Goal: Task Accomplishment & Management: Manage account settings

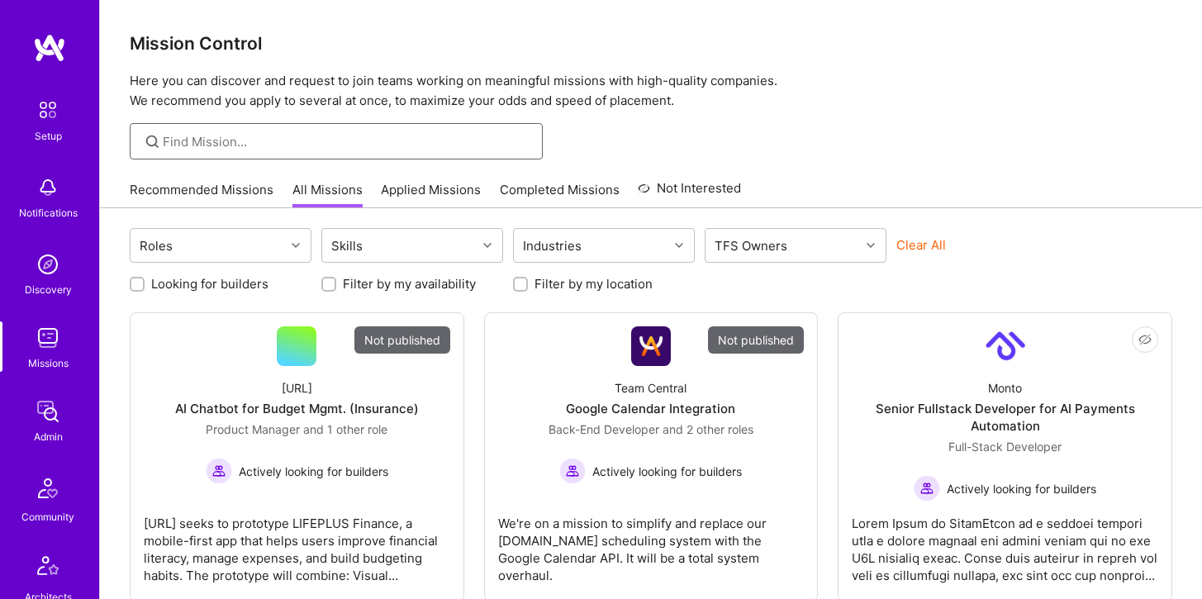
click at [234, 138] on input at bounding box center [347, 141] width 368 height 17
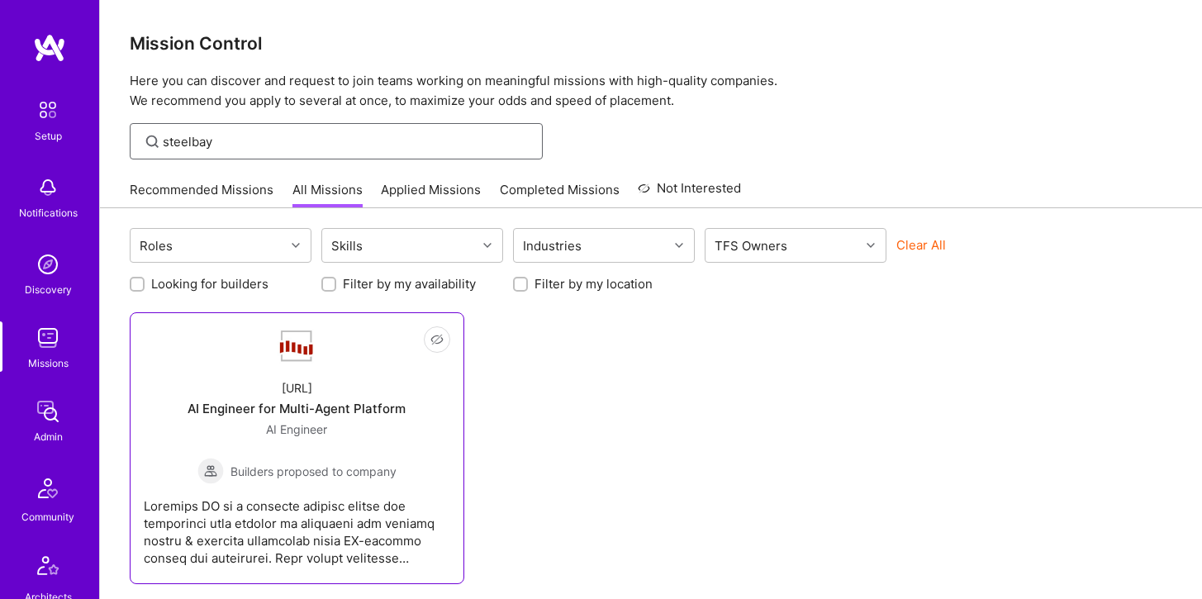
type input "steelbay"
click at [318, 372] on div "[URL] AI Engineer for Multi-Agent Platform AI Engineer Builders proposed to com…" at bounding box center [297, 425] width 307 height 118
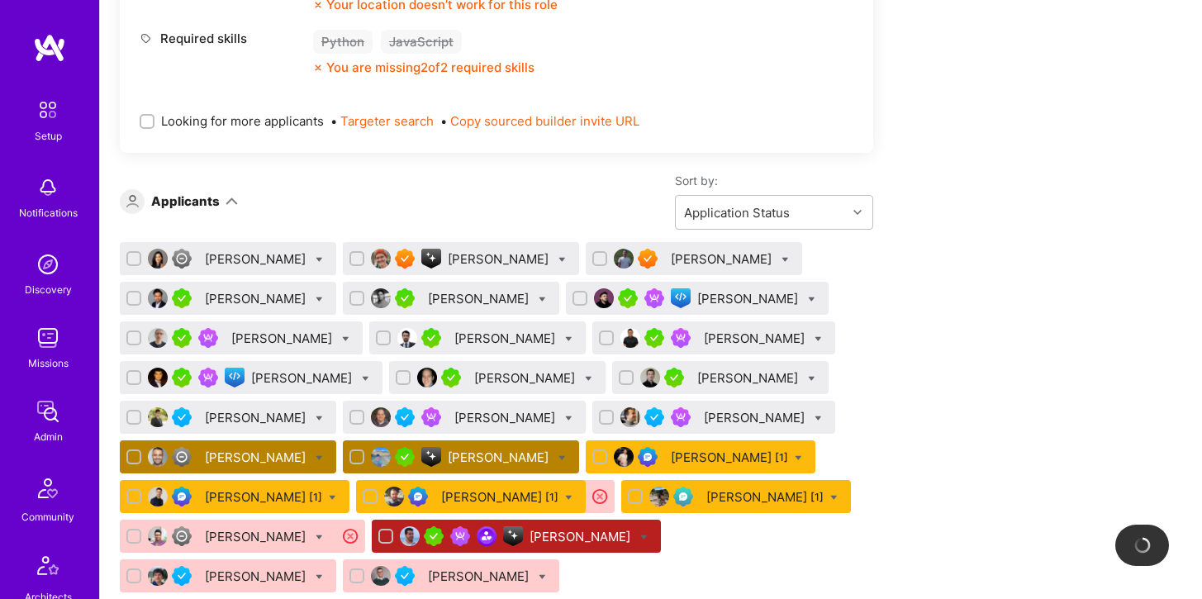
scroll to position [958, 0]
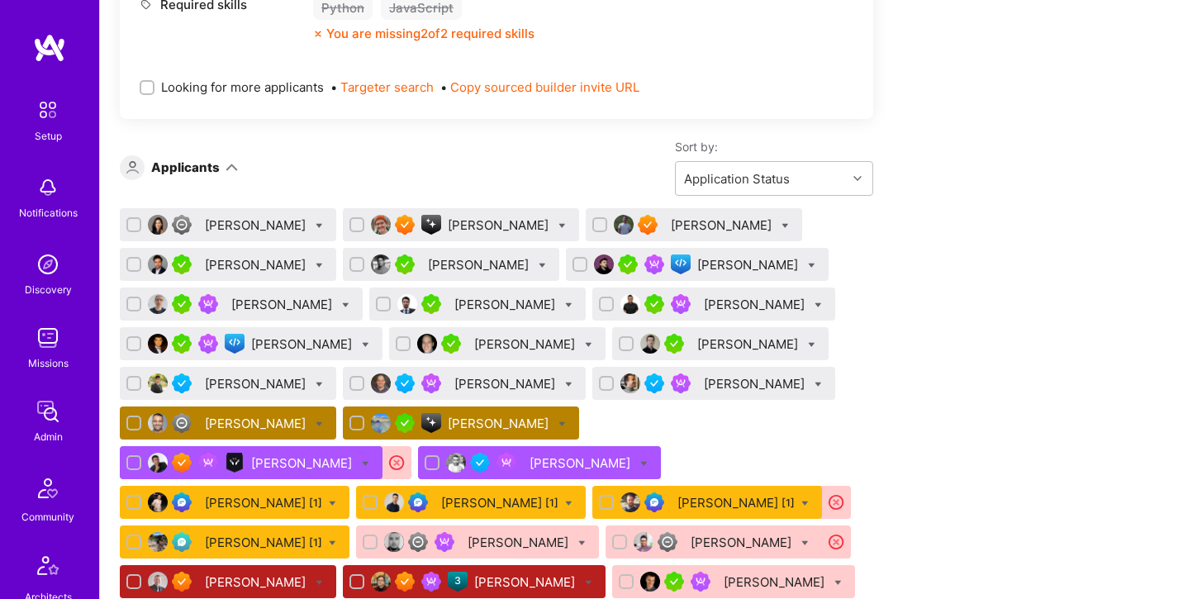
click at [225, 422] on div "[PERSON_NAME]" at bounding box center [257, 423] width 104 height 17
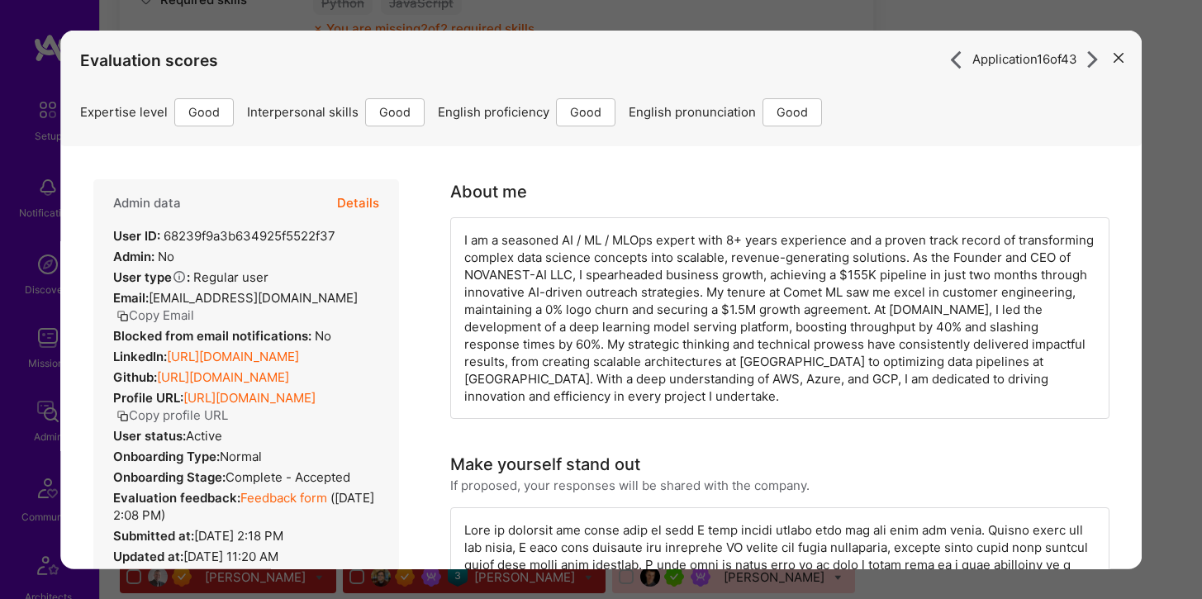
scroll to position [953, 0]
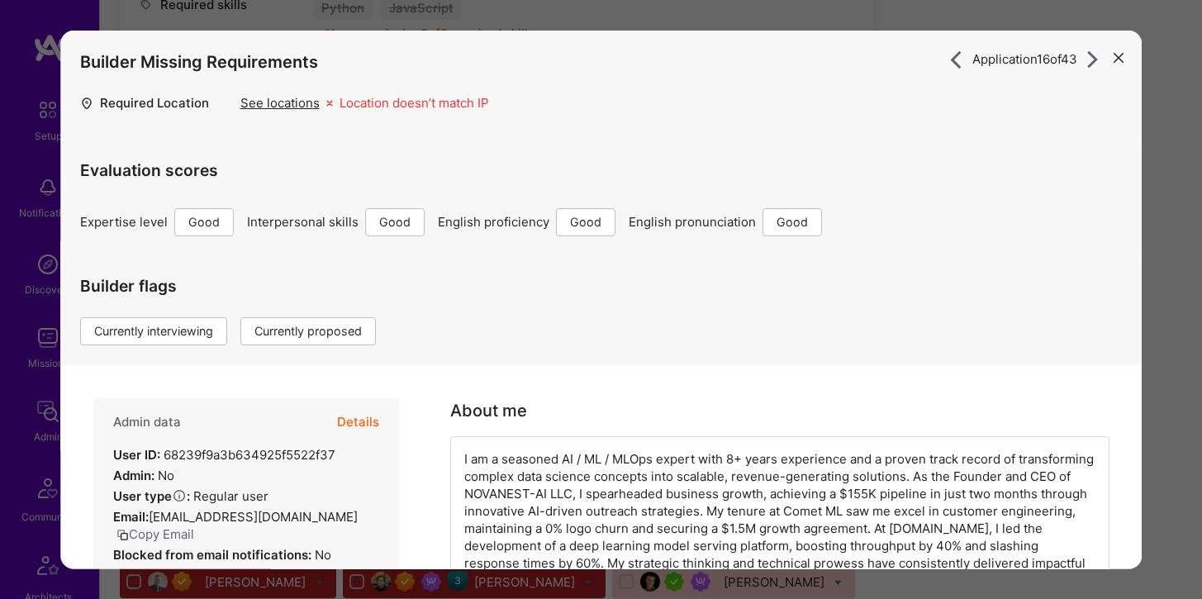
click at [355, 417] on button "Details" at bounding box center [358, 422] width 42 height 48
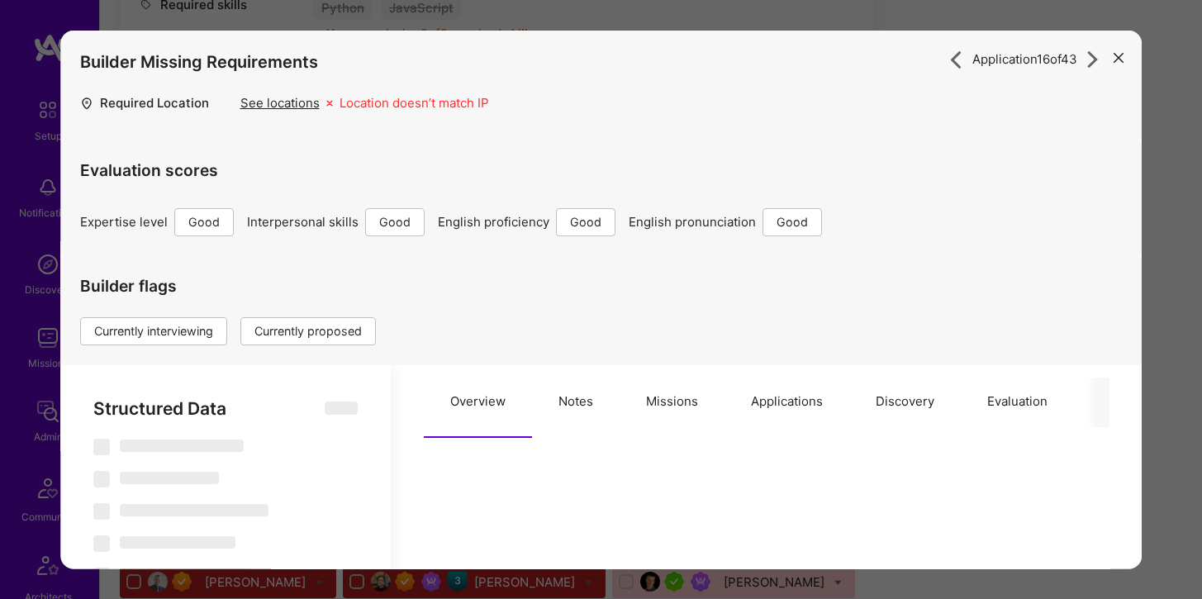
select select "Right Now"
select select "4"
select select "6"
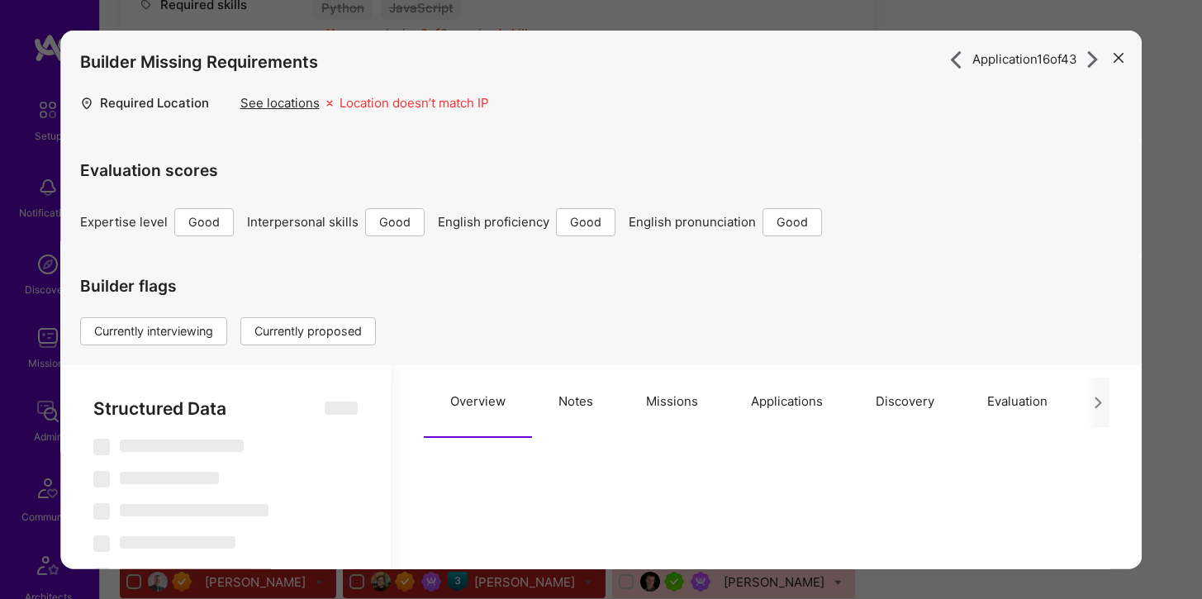
select select "US"
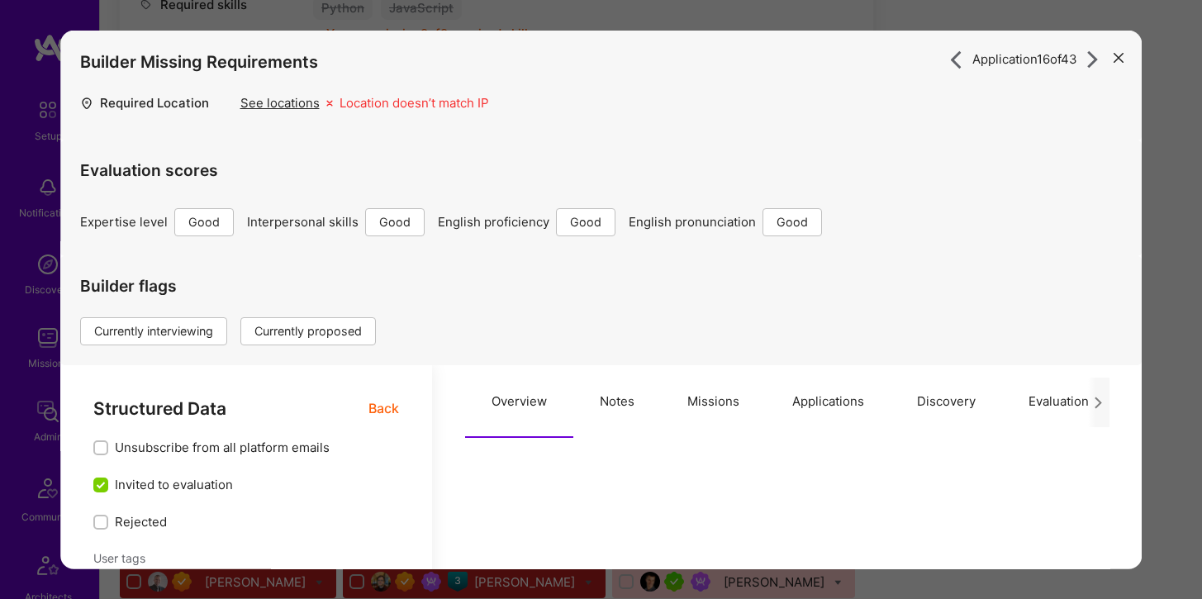
click at [809, 396] on button "Applications" at bounding box center [828, 401] width 125 height 73
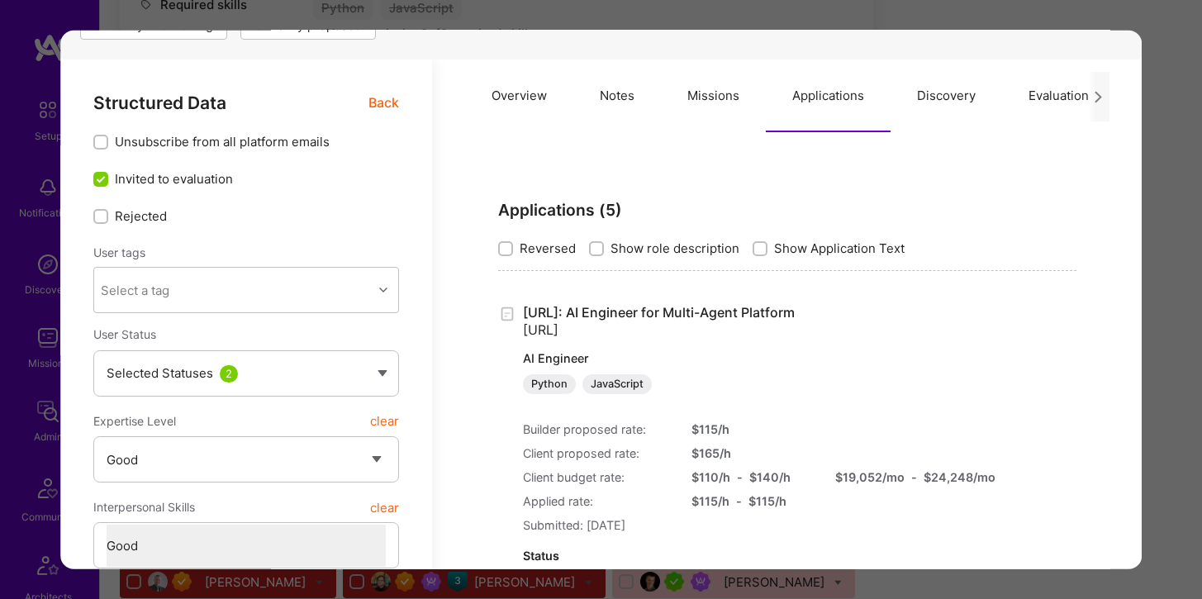
scroll to position [308, 0]
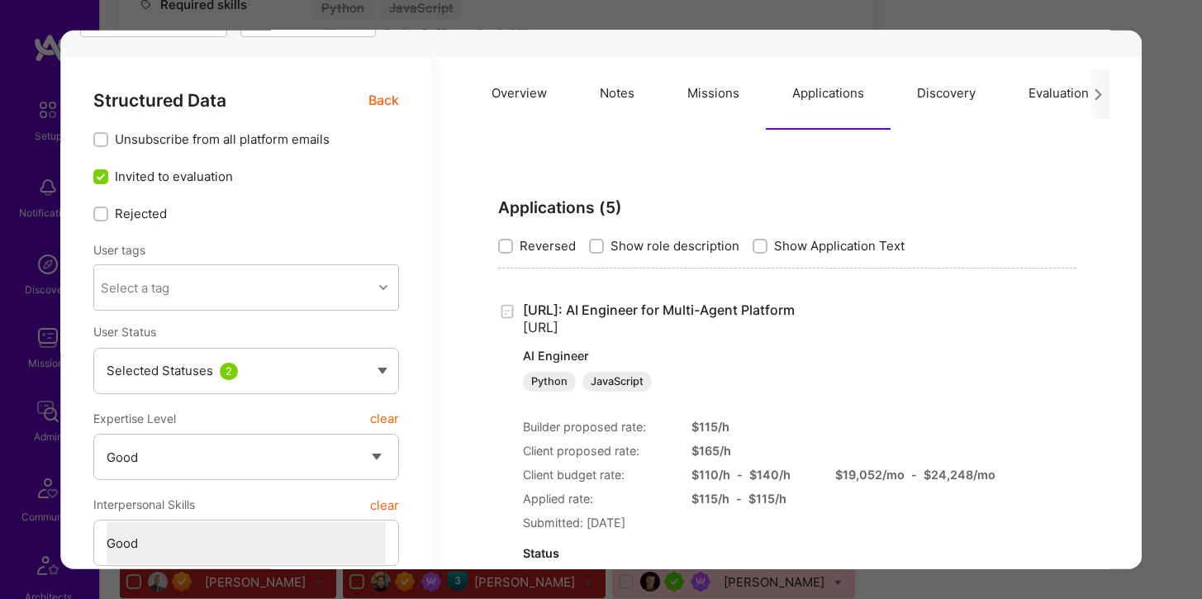
click at [805, 355] on p "AI Engineer" at bounding box center [741, 356] width 436 height 17
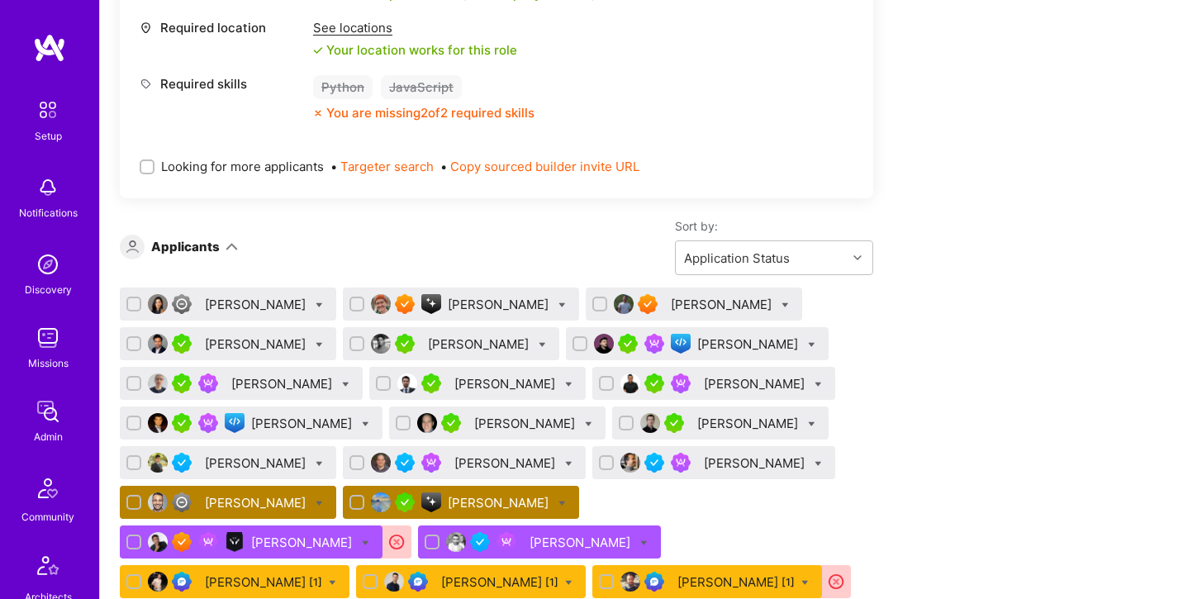
scroll to position [1096, 0]
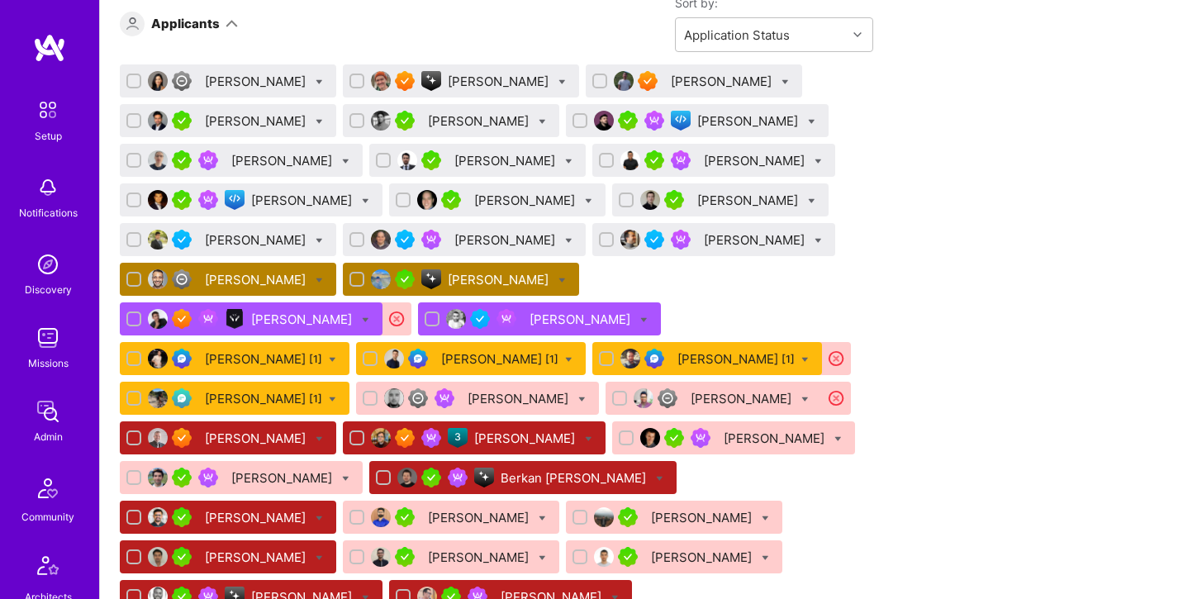
click at [253, 272] on div "[PERSON_NAME]" at bounding box center [257, 279] width 104 height 17
type textarea "x"
select select "4"
select select "6"
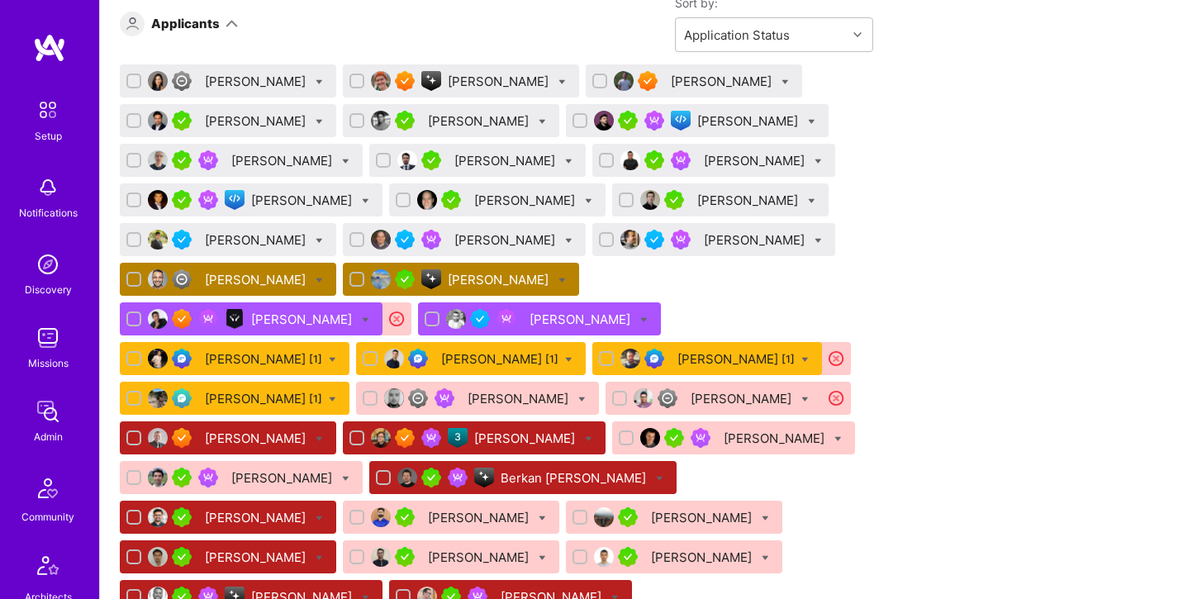
select select "6"
select select "US"
select select "Right Now"
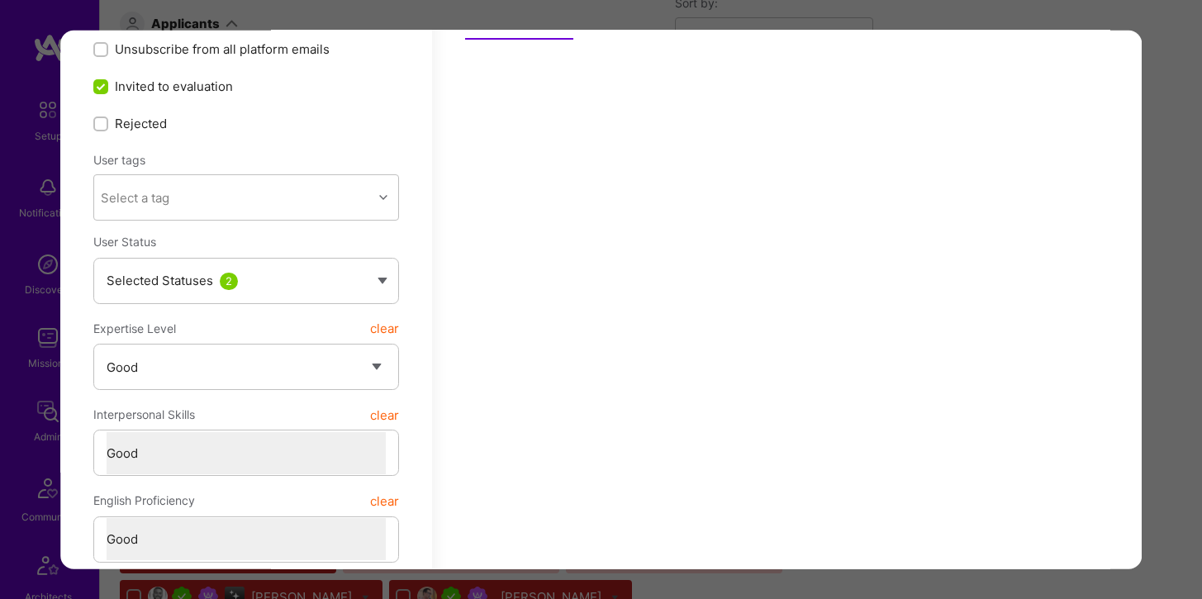
scroll to position [264, 0]
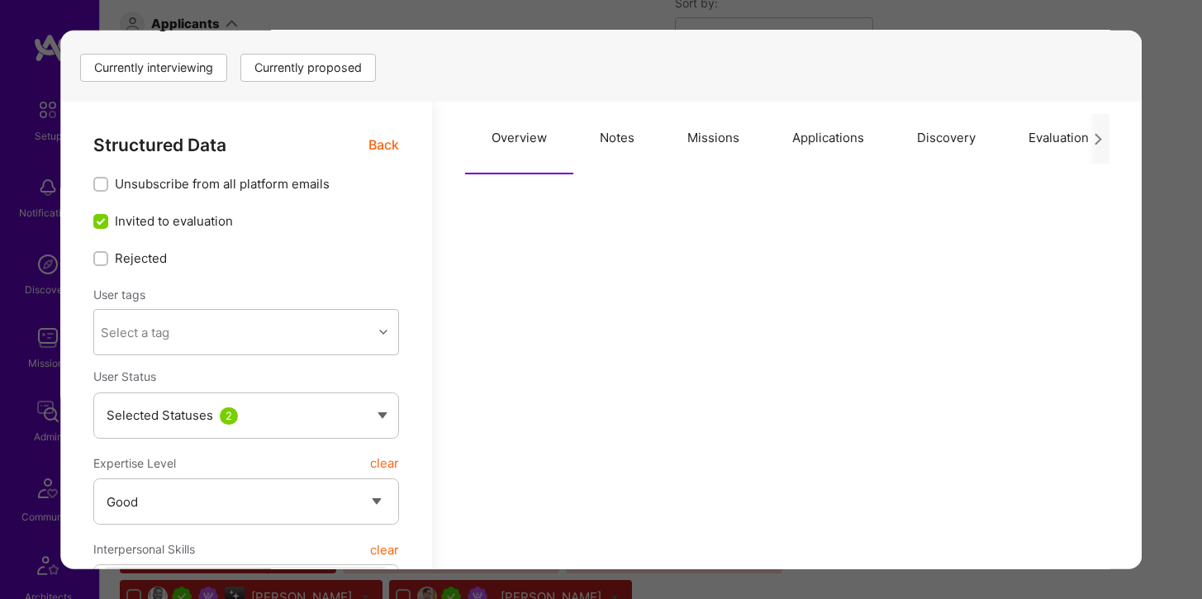
click at [828, 131] on button "Applications" at bounding box center [828, 138] width 125 height 73
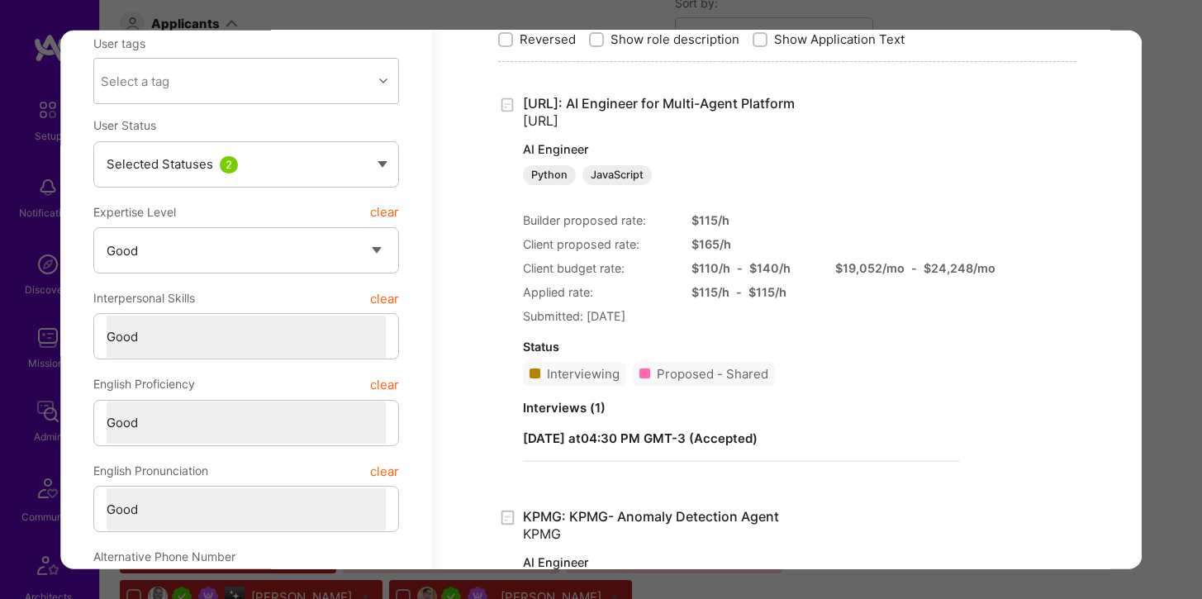
scroll to position [520, 0]
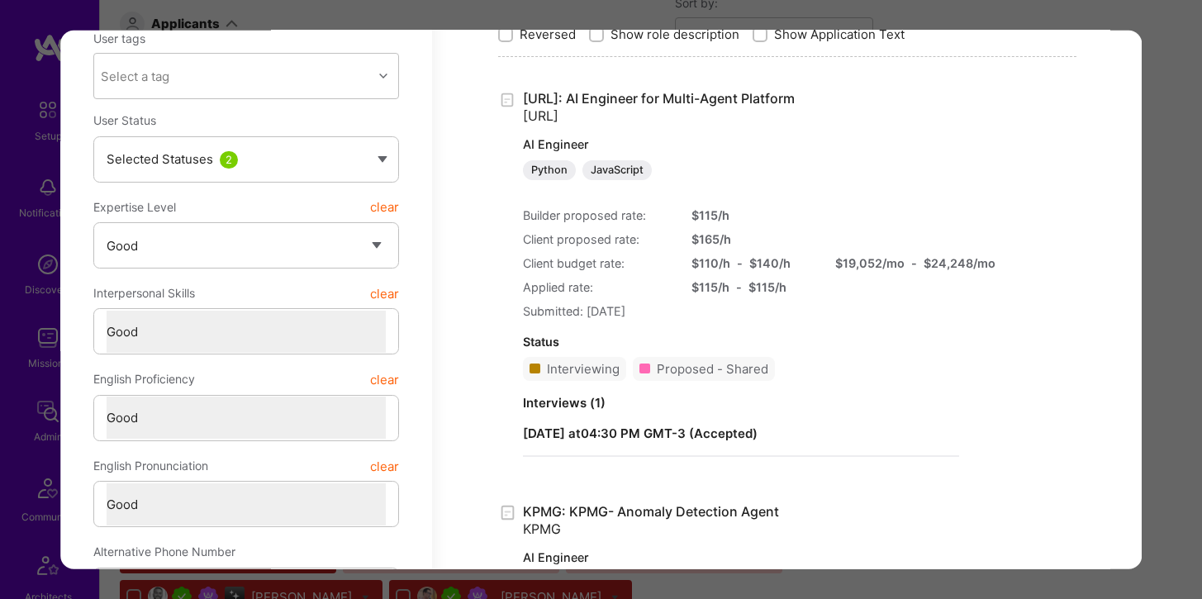
click at [410, 11] on div "Application 16 of 43 Builder Missing Requirements Required Location See locatio…" at bounding box center [601, 299] width 1202 height 599
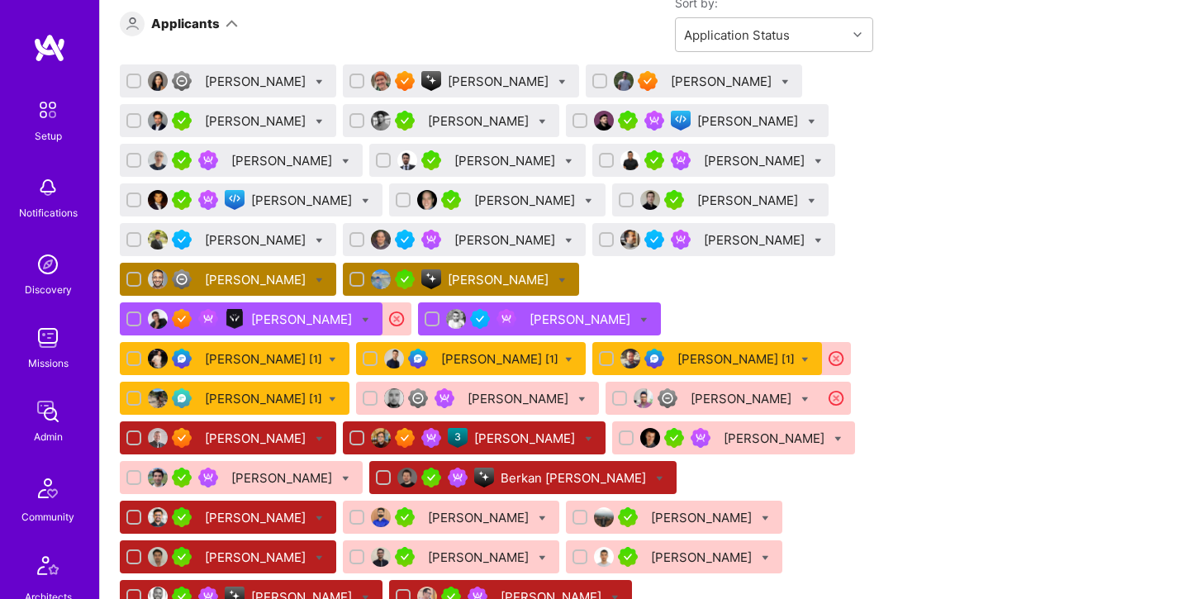
click at [257, 280] on div "[PERSON_NAME]" at bounding box center [257, 279] width 104 height 17
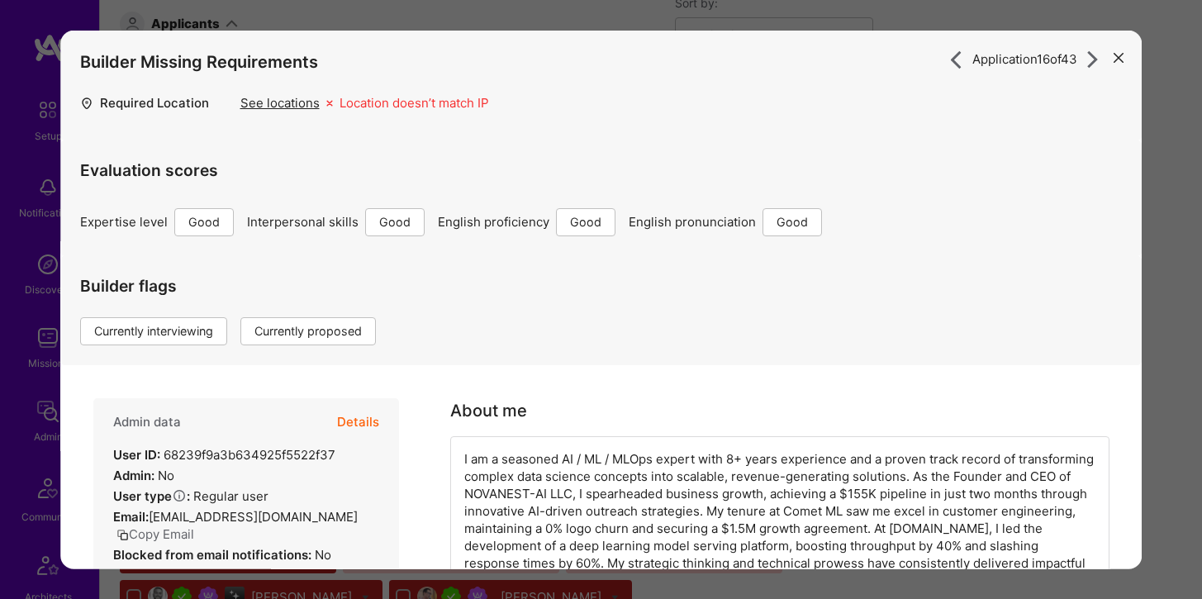
click at [370, 411] on button "Details" at bounding box center [358, 422] width 42 height 48
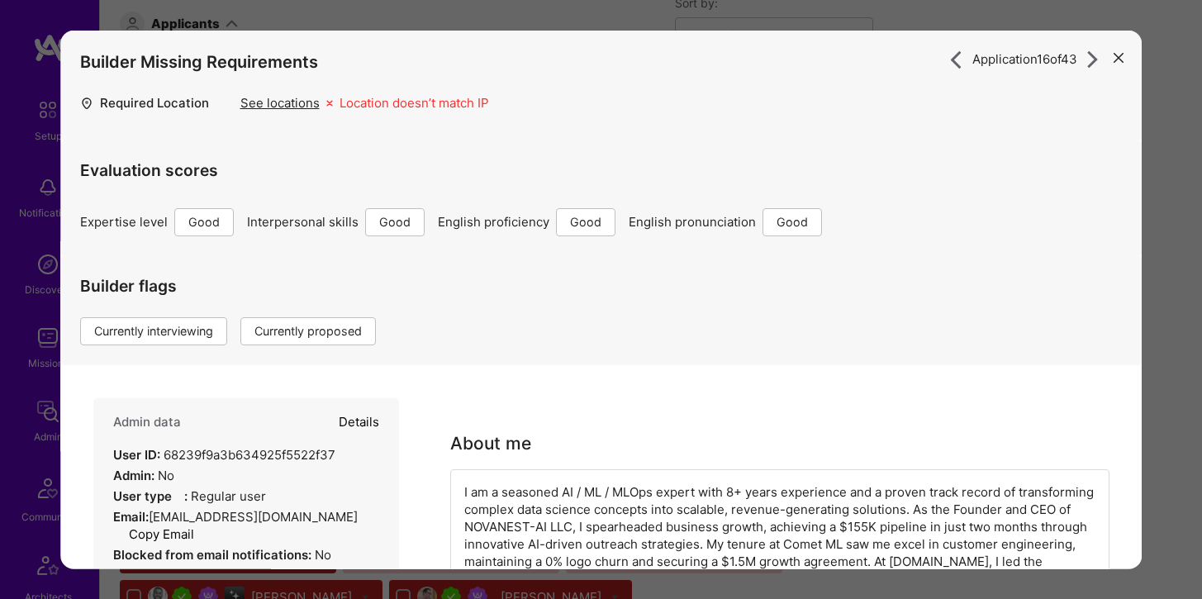
type textarea "x"
select select "4"
select select "6"
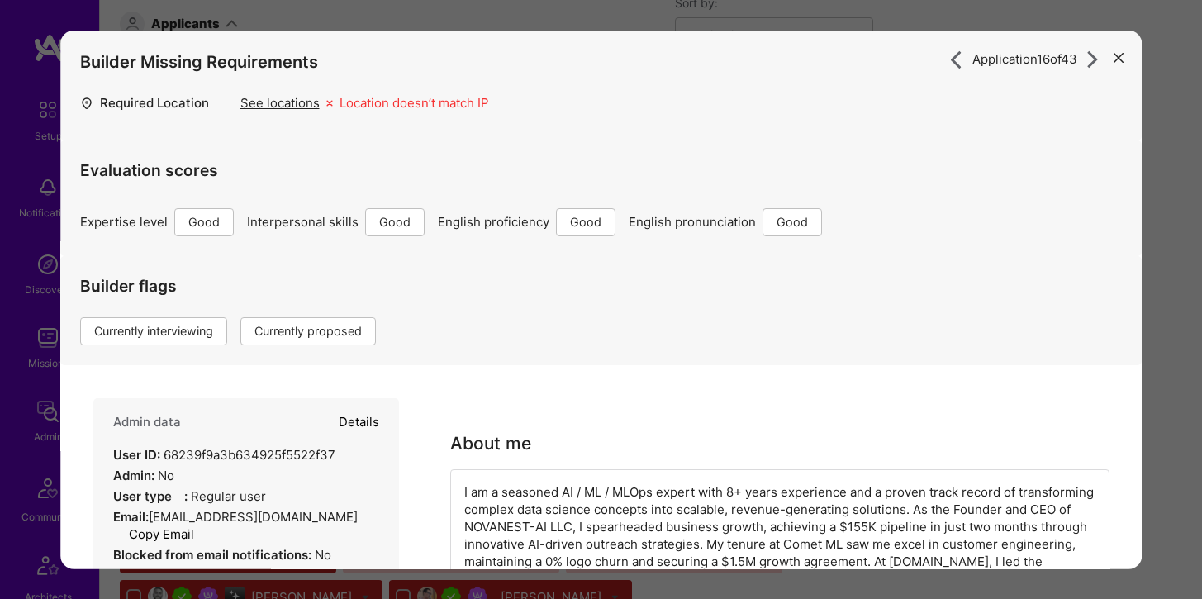
select select "US"
select select "Right Now"
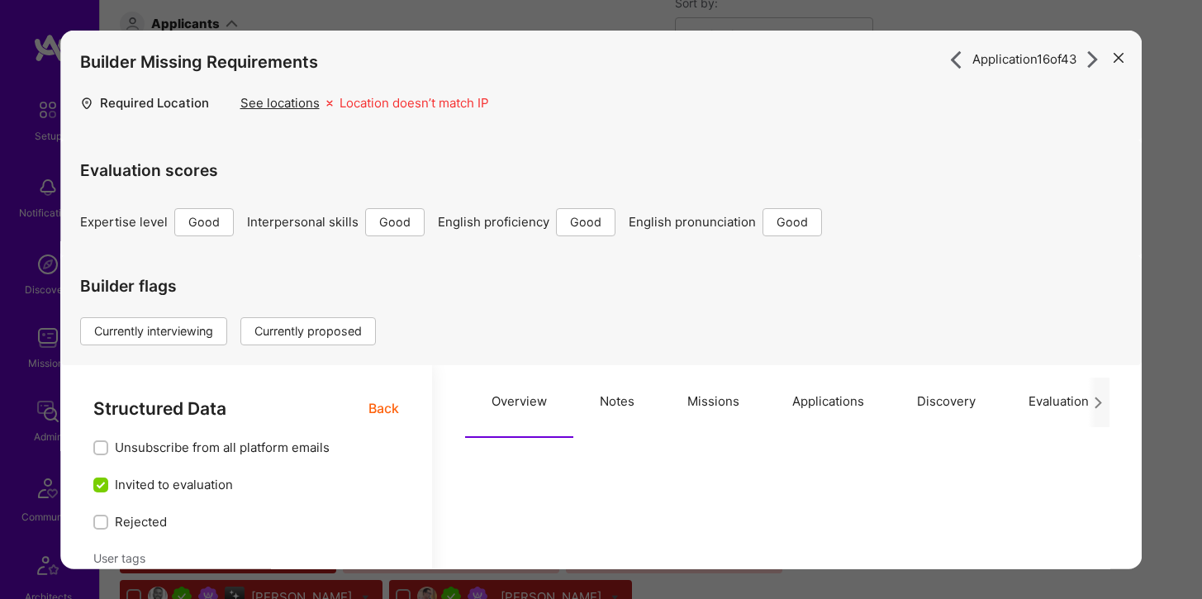
click at [821, 394] on button "Applications" at bounding box center [828, 401] width 125 height 73
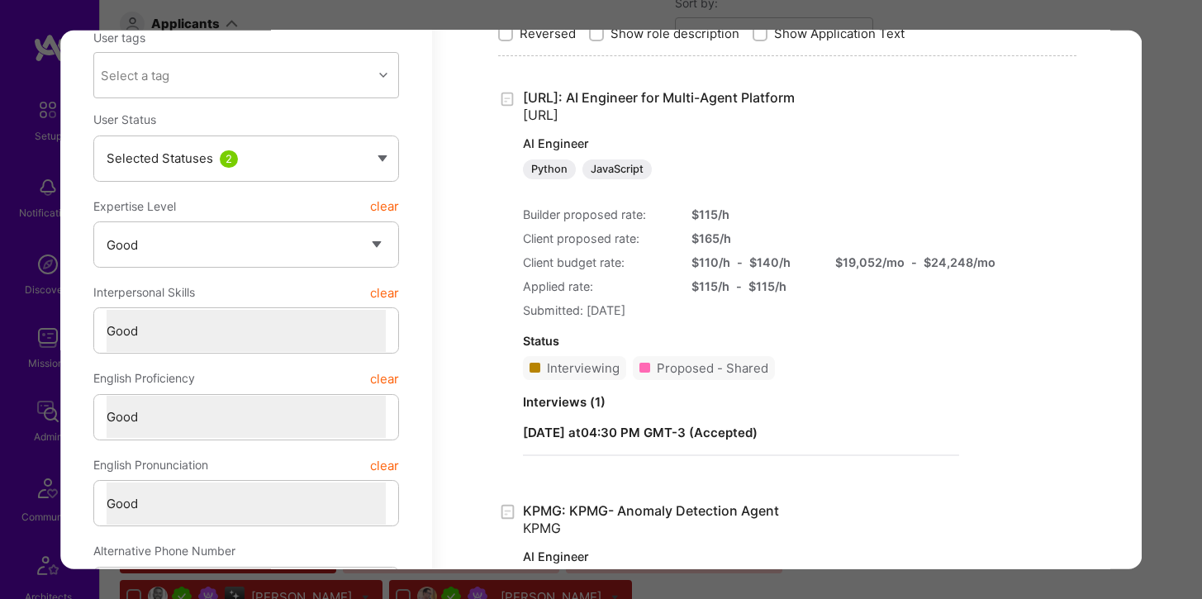
scroll to position [530, 0]
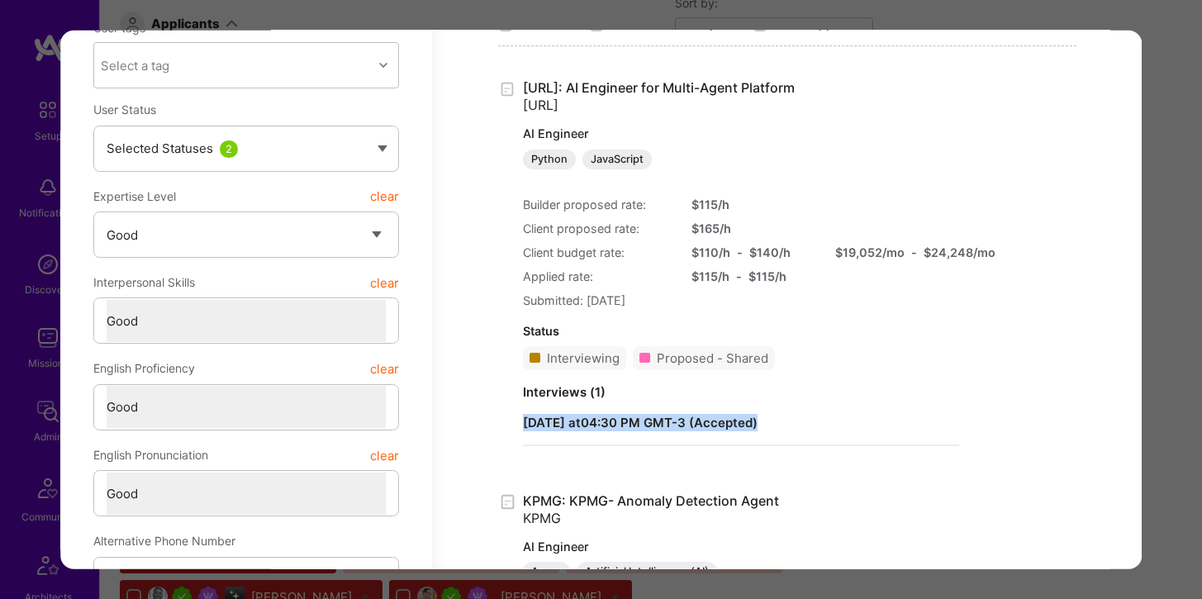
drag, startPoint x: 840, startPoint y: 423, endPoint x: 495, endPoint y: 410, distance: 344.8
click at [816, 327] on div "Status" at bounding box center [741, 329] width 436 height 17
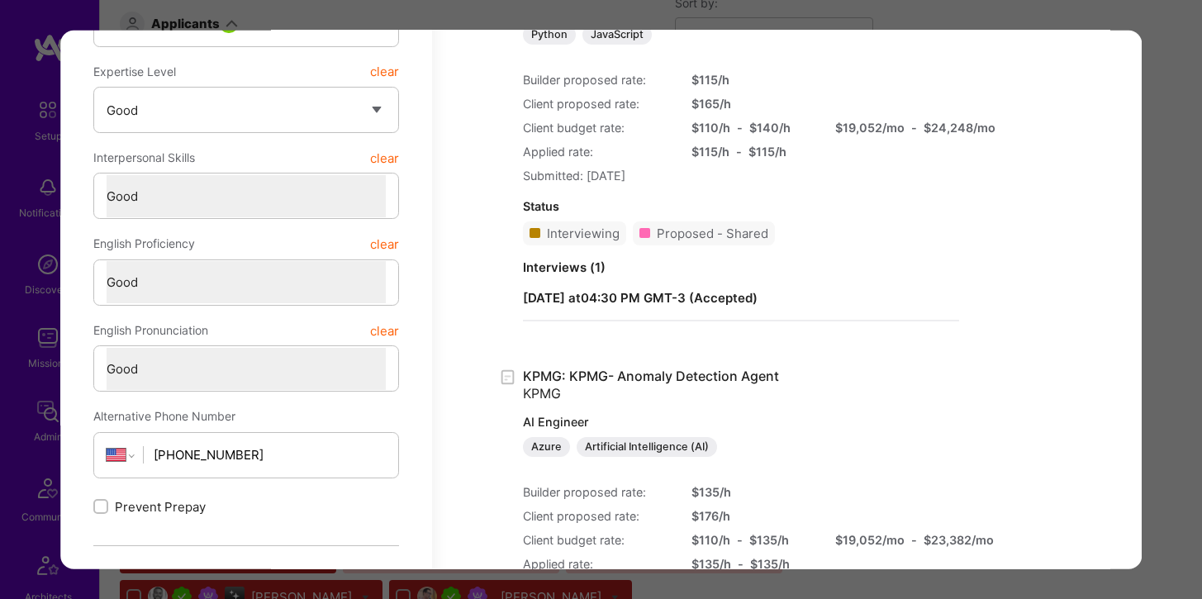
scroll to position [460, 0]
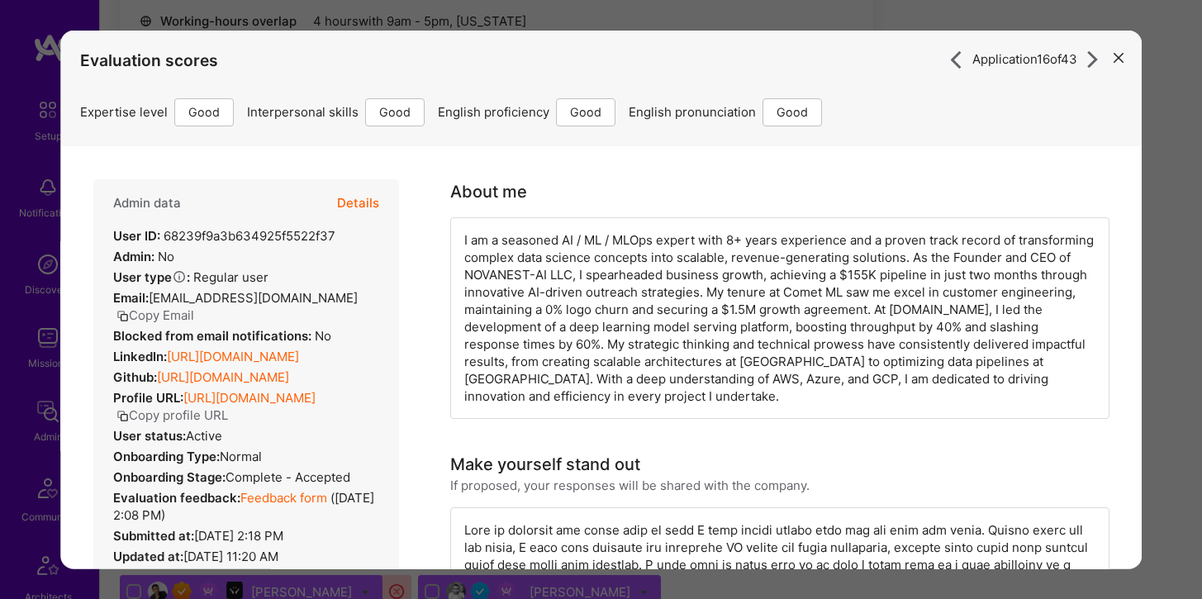
scroll to position [981, 0]
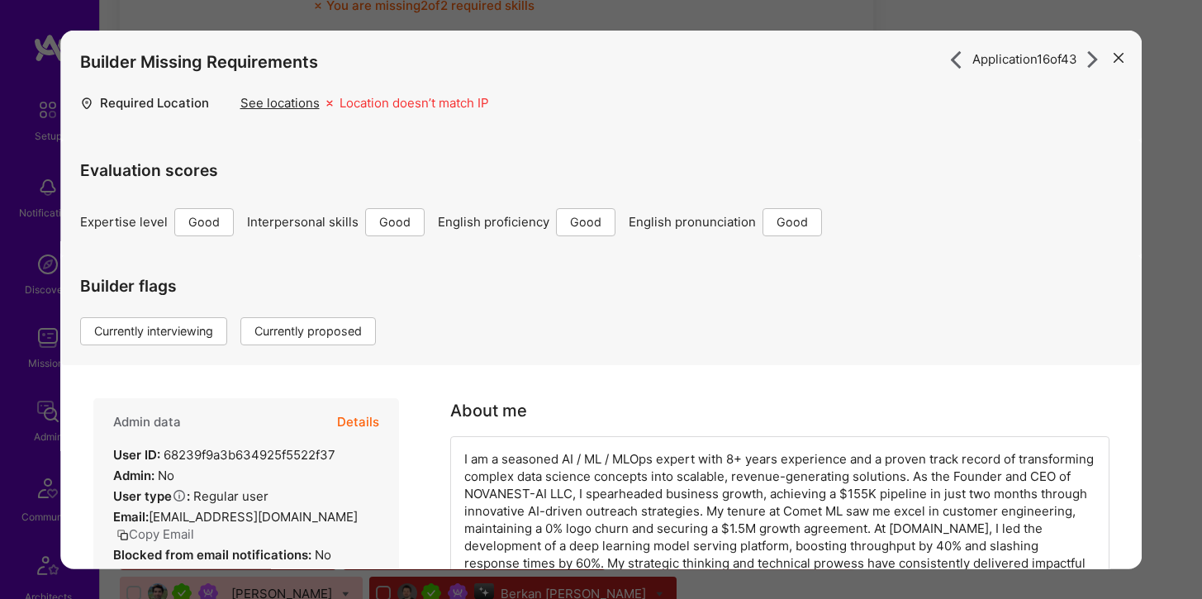
click at [371, 416] on button "Details" at bounding box center [358, 422] width 42 height 48
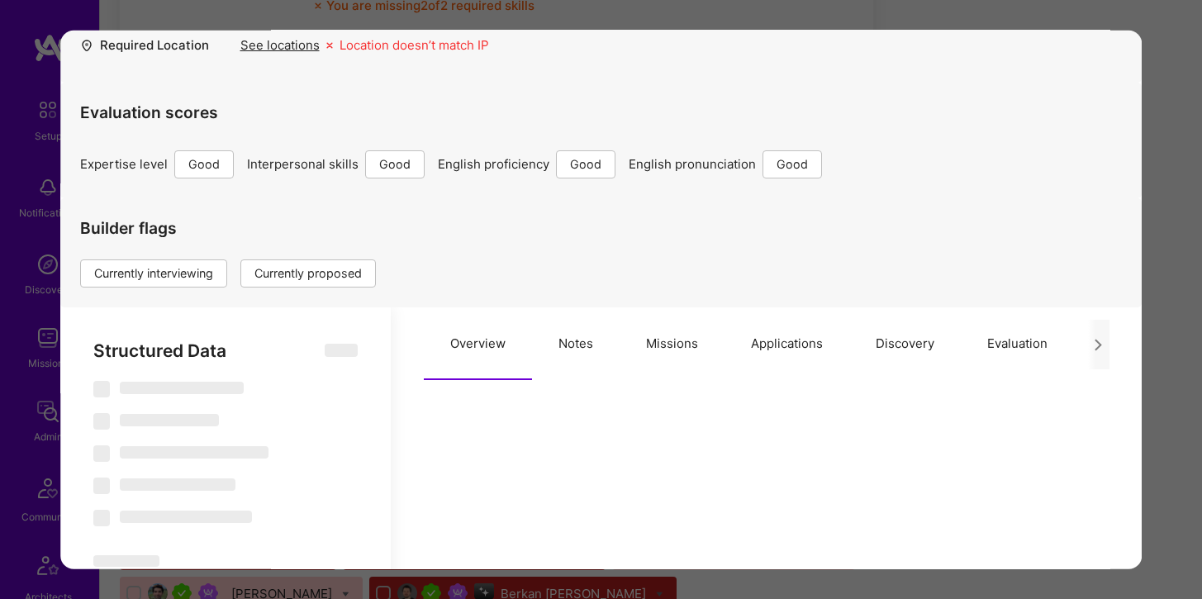
select select "Right Now"
select select "4"
select select "6"
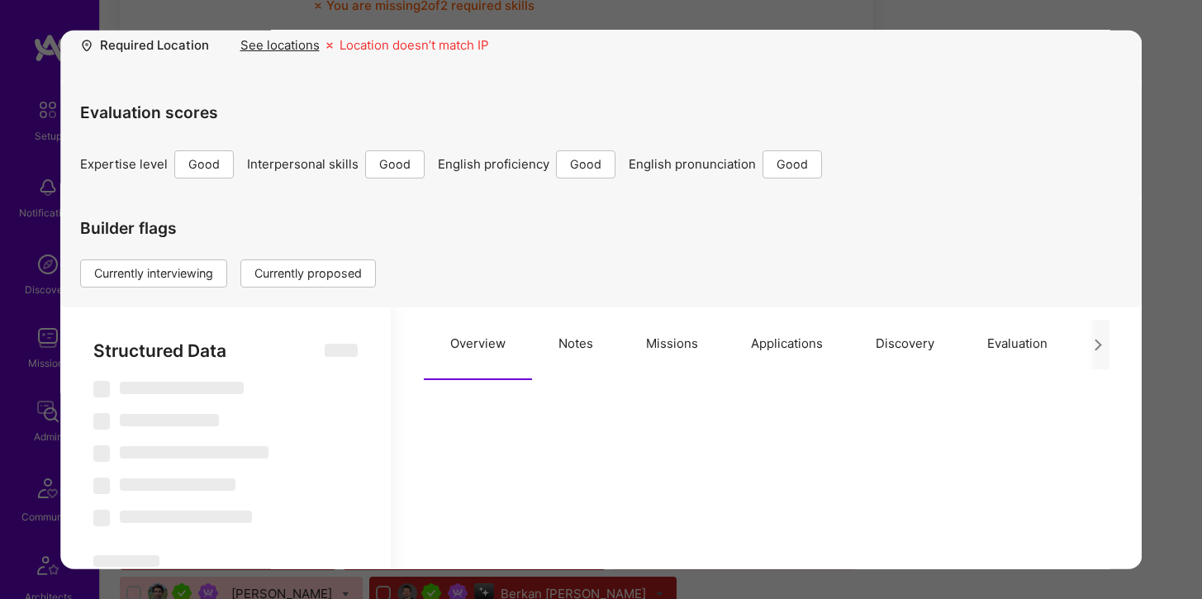
select select "US"
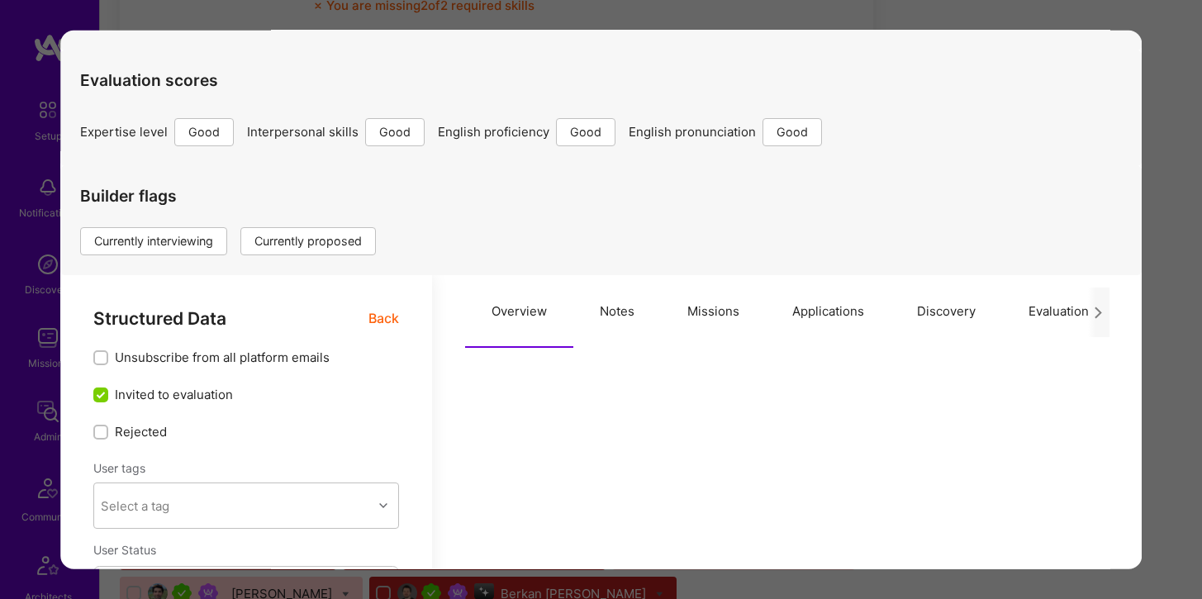
scroll to position [120, 0]
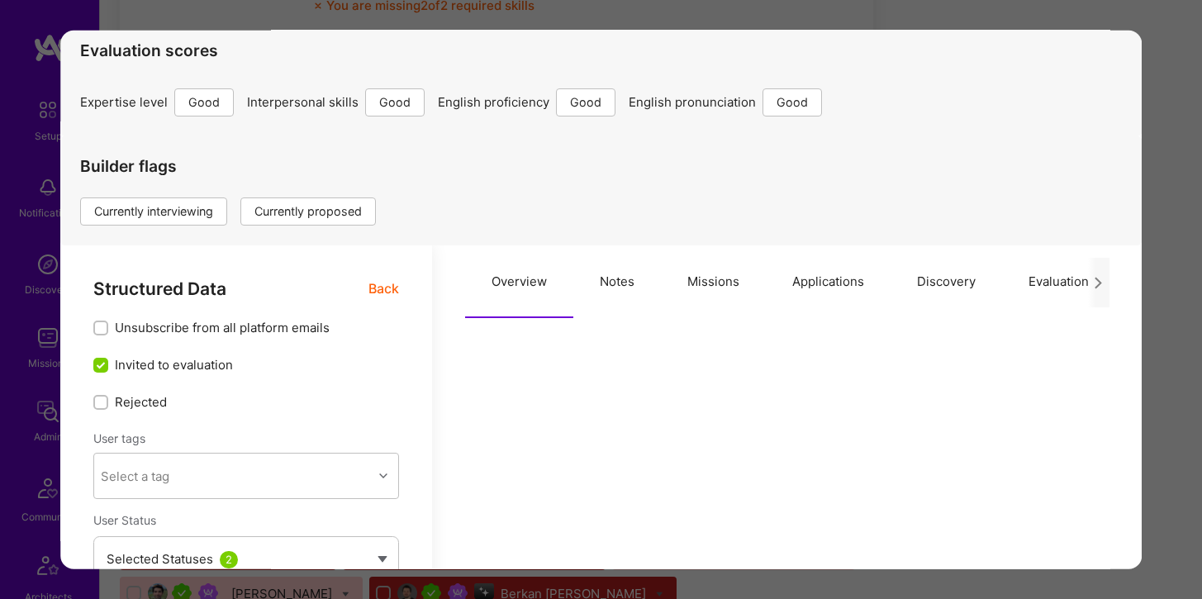
click at [826, 275] on button "Applications" at bounding box center [828, 281] width 125 height 73
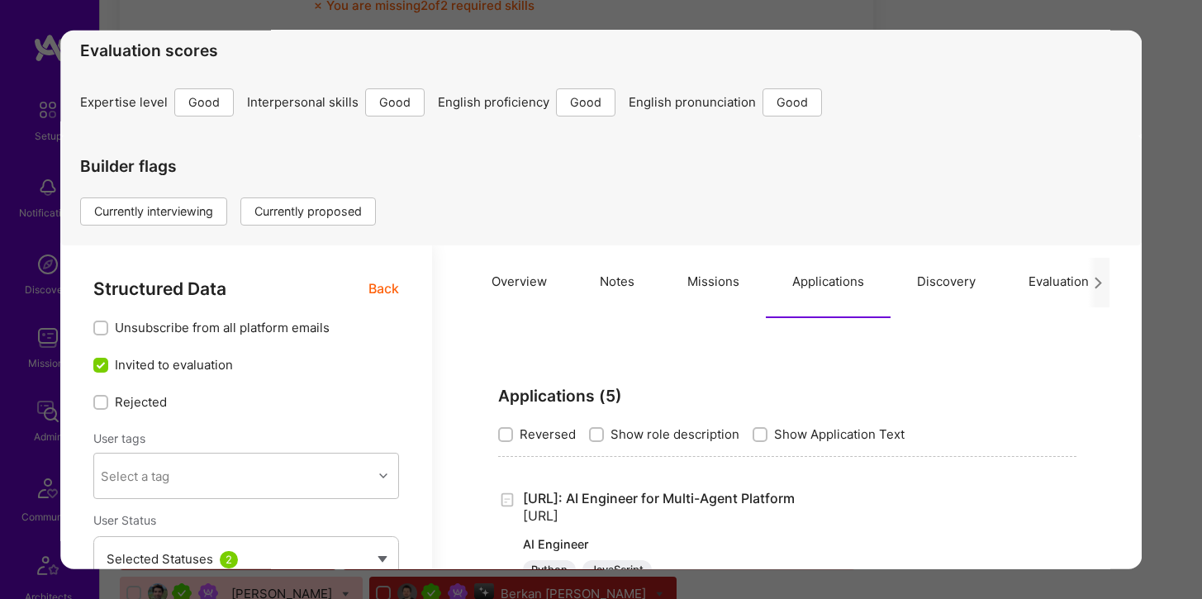
click at [718, 275] on button "Missions" at bounding box center [713, 281] width 105 height 73
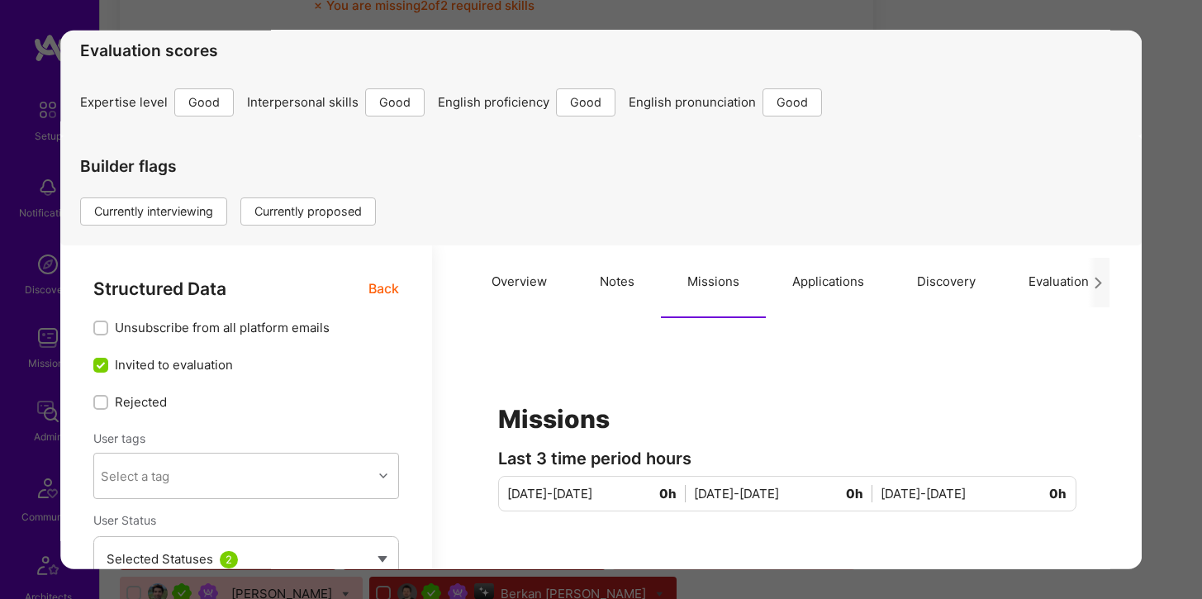
click at [814, 283] on button "Applications" at bounding box center [828, 281] width 125 height 73
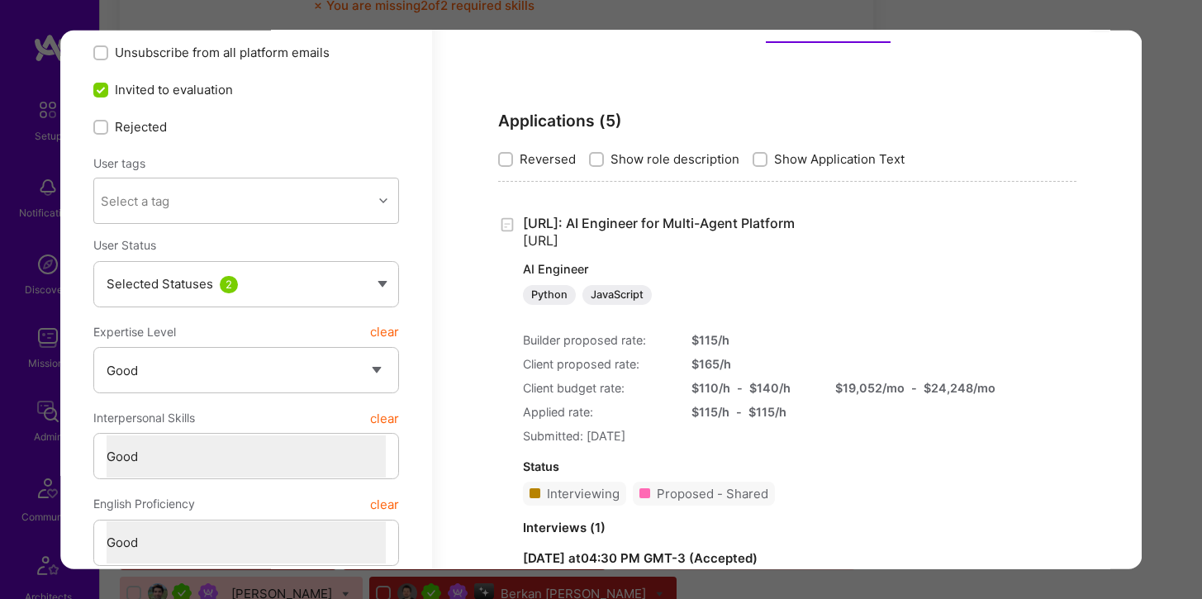
scroll to position [530, 0]
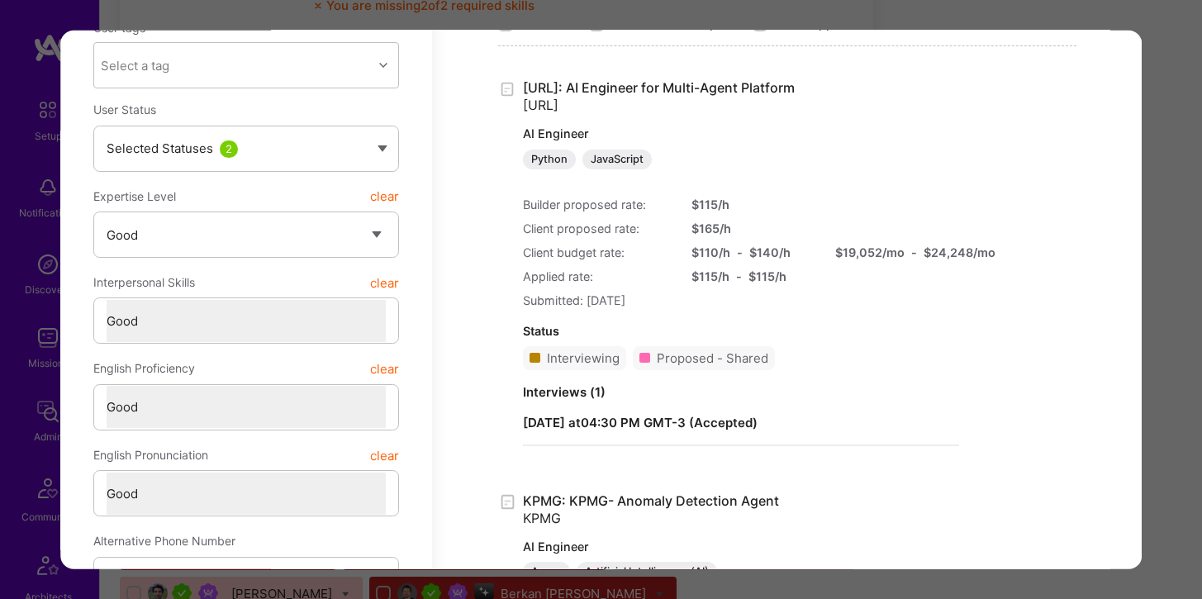
click at [575, 364] on div "Interviewing" at bounding box center [583, 357] width 73 height 17
click at [576, 385] on strong "Interviews ( 1 )" at bounding box center [564, 391] width 83 height 16
click at [597, 387] on strong "Interviews ( 1 )" at bounding box center [564, 391] width 83 height 16
